Goal: Task Accomplishment & Management: Manage account settings

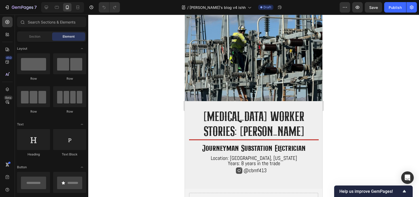
scroll to position [30, 0]
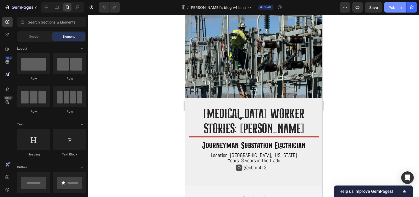
click at [399, 9] on div "Publish" at bounding box center [395, 7] width 13 height 5
click at [414, 9] on icon "button" at bounding box center [411, 7] width 5 height 5
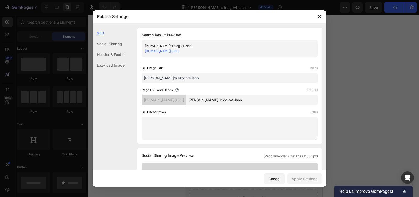
click at [117, 43] on div "Social Sharing" at bounding box center [109, 43] width 32 height 11
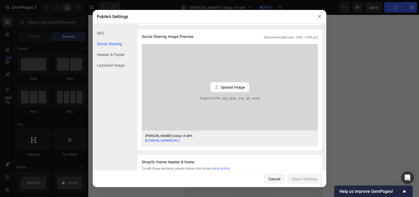
scroll to position [120, 0]
click at [109, 57] on div "Header & Footer" at bounding box center [109, 54] width 32 height 11
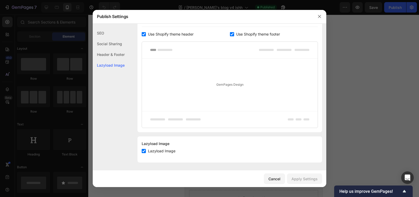
scroll to position [268, 0]
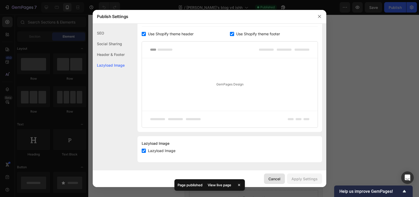
click at [278, 179] on div "Cancel" at bounding box center [274, 179] width 12 height 5
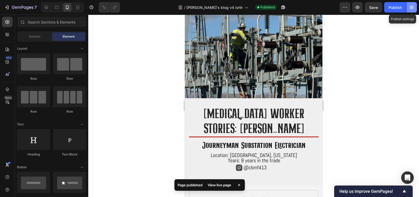
click at [410, 6] on icon "button" at bounding box center [412, 7] width 4 height 4
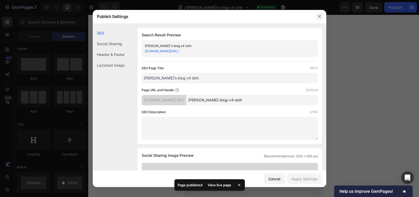
click at [320, 16] on icon "button" at bounding box center [319, 16] width 4 height 4
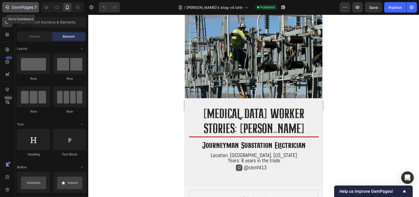
click at [31, 8] on icon "button" at bounding box center [22, 7] width 21 height 4
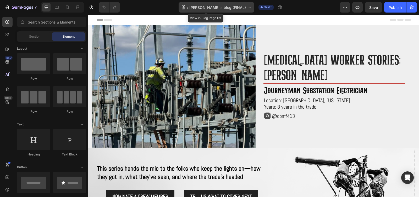
click at [231, 5] on span "[PERSON_NAME]'s blog (FINAL)" at bounding box center [217, 7] width 57 height 5
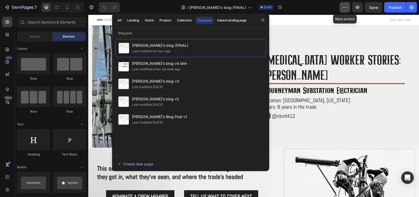
click at [348, 8] on button "button" at bounding box center [345, 7] width 10 height 10
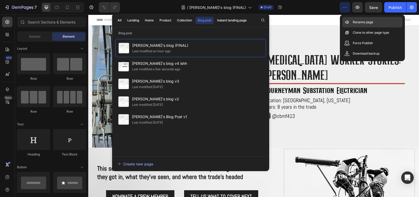
click at [361, 25] on div "Rename page" at bounding box center [372, 22] width 60 height 10
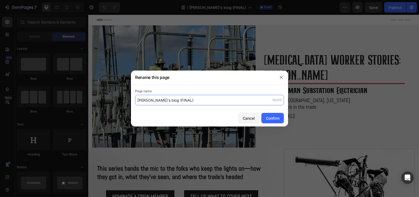
click at [153, 102] on input "[PERSON_NAME]'s blog (FINAL)" at bounding box center [209, 100] width 149 height 10
click at [150, 99] on input "[PERSON_NAME]'s blog (FINAL)" at bounding box center [209, 100] width 149 height 10
drag, startPoint x: 150, startPoint y: 99, endPoint x: 136, endPoint y: 99, distance: 13.9
click at [136, 99] on input "[PERSON_NAME]'s blog (FINAL)" at bounding box center [209, 100] width 149 height 10
drag, startPoint x: 202, startPoint y: 102, endPoint x: 176, endPoint y: 102, distance: 25.9
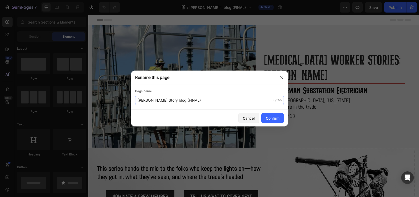
click at [176, 102] on input "[PERSON_NAME] Story blog (FINAL)" at bounding box center [209, 100] width 149 height 10
type input "[PERSON_NAME] Story"
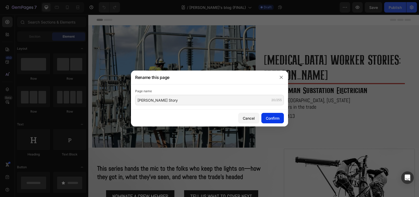
click at [276, 121] on button "Confirm" at bounding box center [272, 118] width 23 height 10
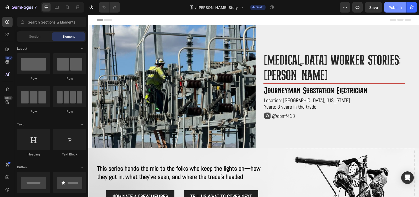
click at [394, 8] on div "Publish" at bounding box center [395, 7] width 13 height 5
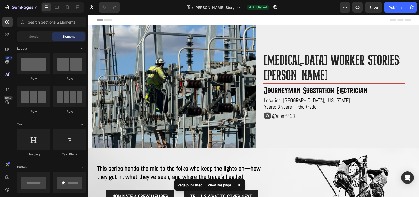
click at [222, 184] on div "View live page" at bounding box center [220, 185] width 30 height 7
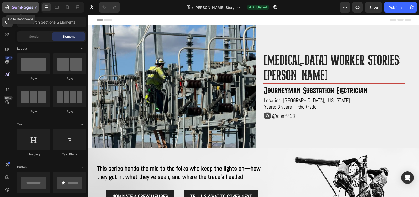
click at [21, 9] on icon "button" at bounding box center [22, 7] width 21 height 4
click at [10, 19] on icon at bounding box center [7, 21] width 5 height 5
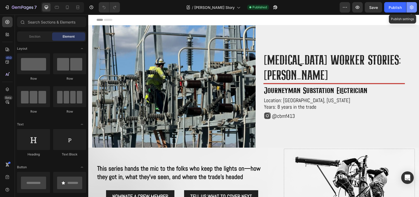
click at [412, 10] on icon "button" at bounding box center [411, 7] width 5 height 5
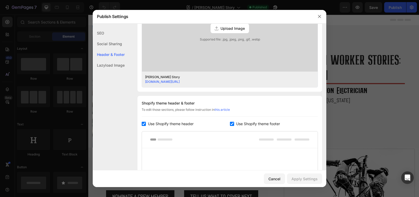
scroll to position [268, 0]
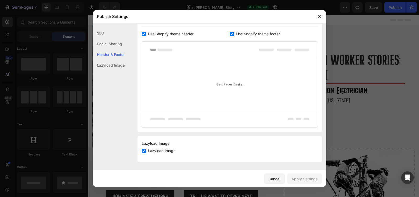
click at [115, 45] on div "Social Sharing" at bounding box center [109, 43] width 32 height 11
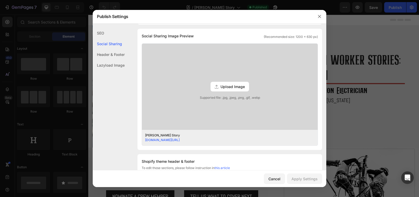
click at [116, 65] on div "Lazyload Image" at bounding box center [109, 65] width 32 height 11
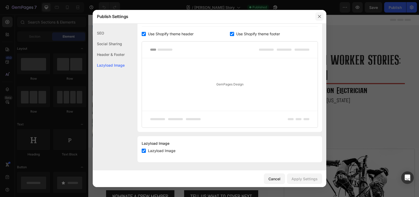
click at [319, 14] on button "button" at bounding box center [319, 16] width 8 height 8
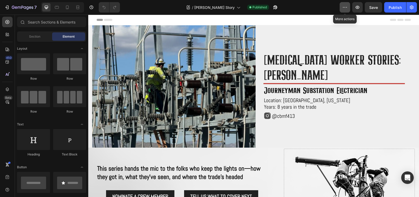
click at [343, 10] on button "button" at bounding box center [345, 7] width 10 height 10
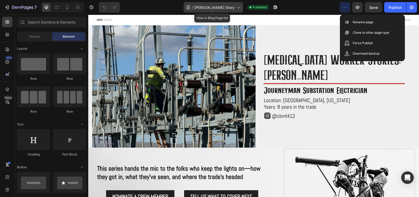
click at [238, 8] on icon at bounding box center [238, 8] width 3 height 2
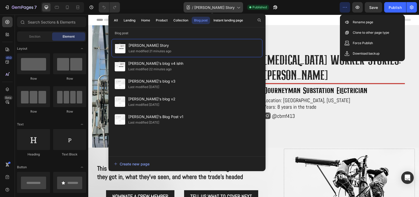
click at [238, 8] on icon at bounding box center [238, 8] width 3 height 2
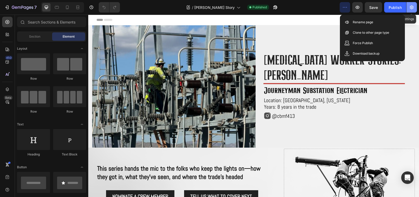
click at [412, 7] on icon "button" at bounding box center [411, 7] width 1 height 1
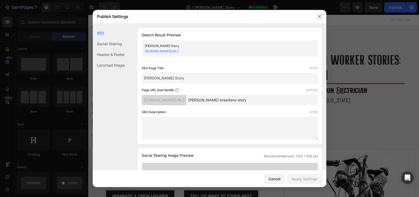
click at [318, 19] on button "button" at bounding box center [319, 16] width 8 height 8
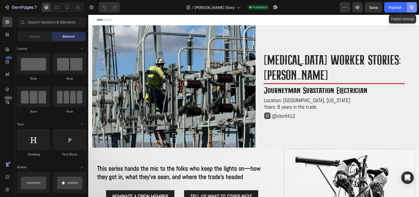
click at [410, 8] on icon "button" at bounding box center [411, 7] width 5 height 5
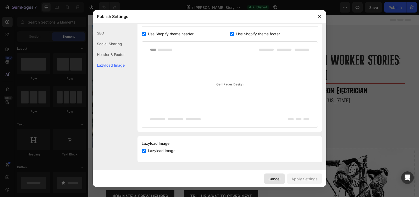
click at [275, 178] on div "Cancel" at bounding box center [274, 179] width 12 height 5
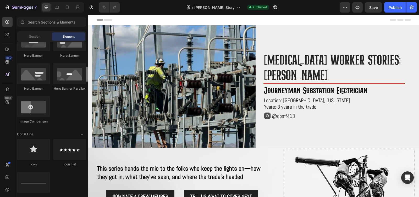
scroll to position [0, 0]
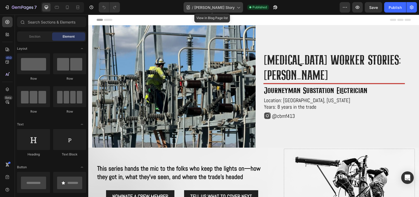
click at [211, 10] on div "/ Cody Breeden's Story" at bounding box center [213, 7] width 59 height 10
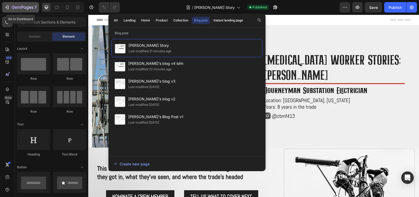
click at [4, 8] on button "7" at bounding box center [20, 7] width 37 height 10
